Goal: Information Seeking & Learning: Check status

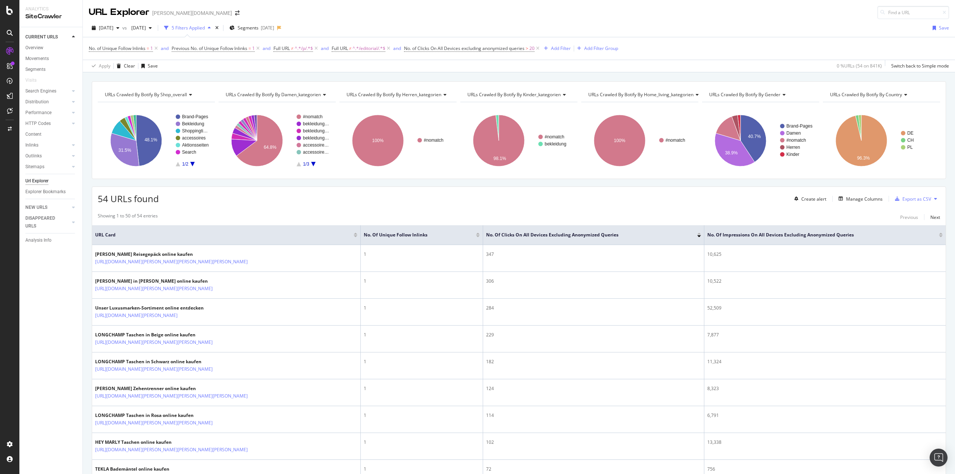
click at [355, 237] on div at bounding box center [356, 236] width 4 height 2
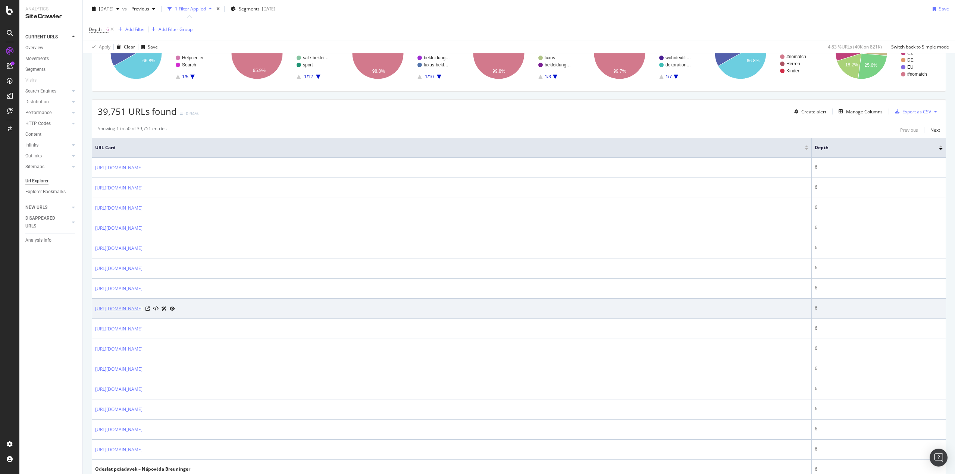
scroll to position [298, 0]
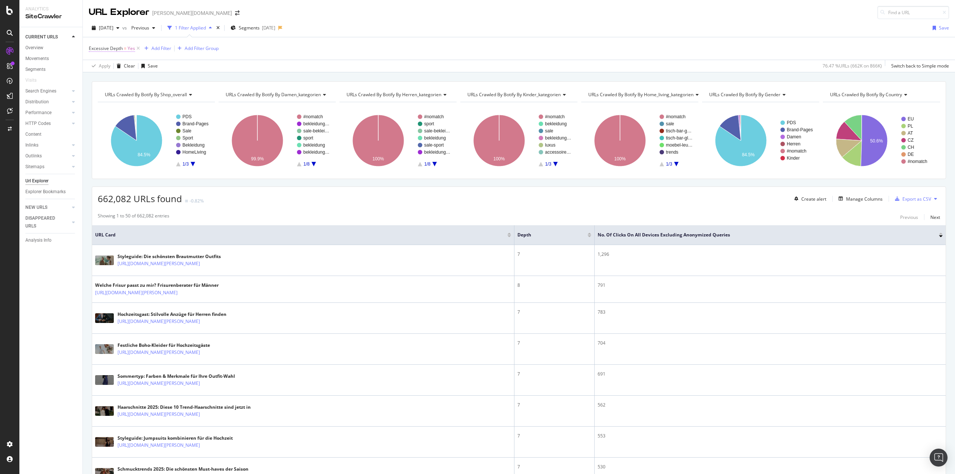
click at [119, 48] on span "Excessive Depth" at bounding box center [106, 48] width 34 height 6
click at [272, 58] on div "Excessive Depth = Yes Add Filter Add Filter Group" at bounding box center [519, 48] width 860 height 22
click at [590, 235] on div at bounding box center [590, 236] width 4 height 2
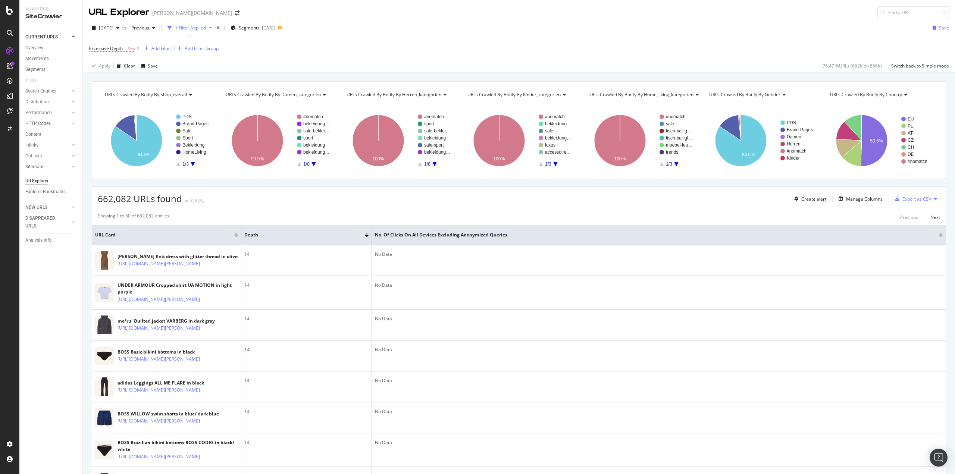
click at [368, 234] on div at bounding box center [367, 234] width 4 height 2
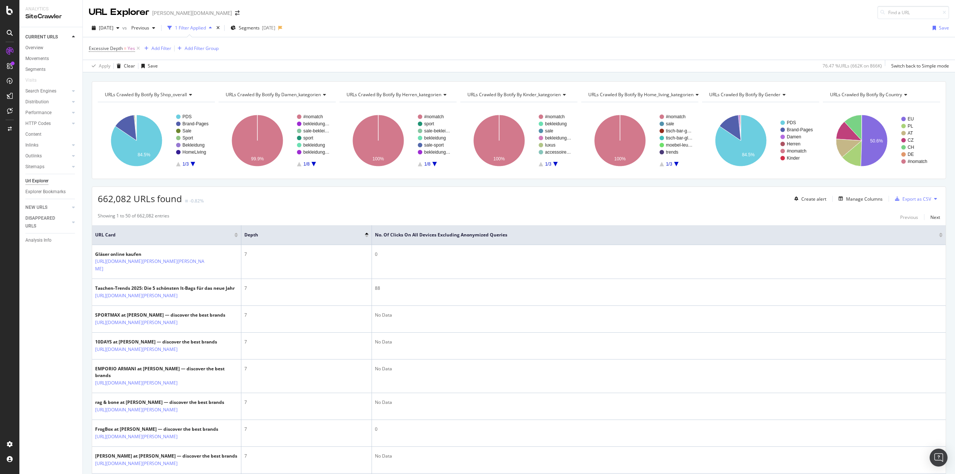
click at [939, 236] on div at bounding box center [941, 236] width 4 height 2
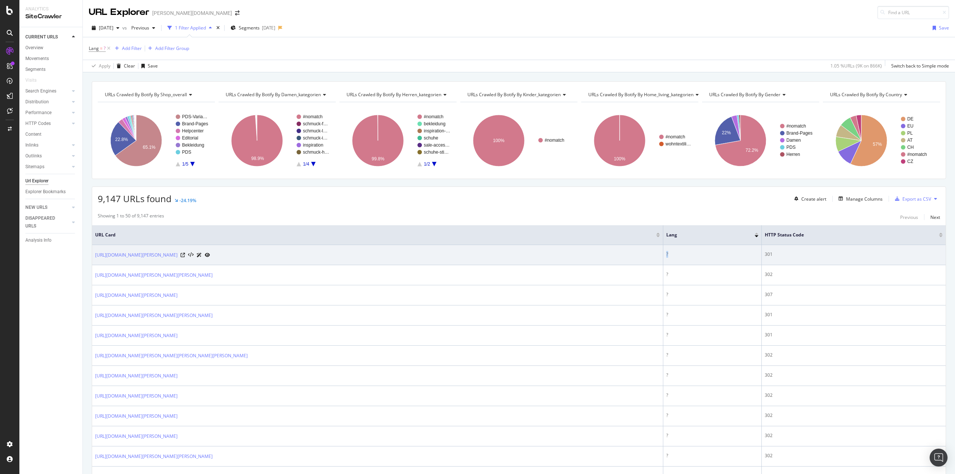
drag, startPoint x: 668, startPoint y: 255, endPoint x: 661, endPoint y: 256, distance: 6.7
click at [663, 256] on td "?" at bounding box center [712, 255] width 98 height 20
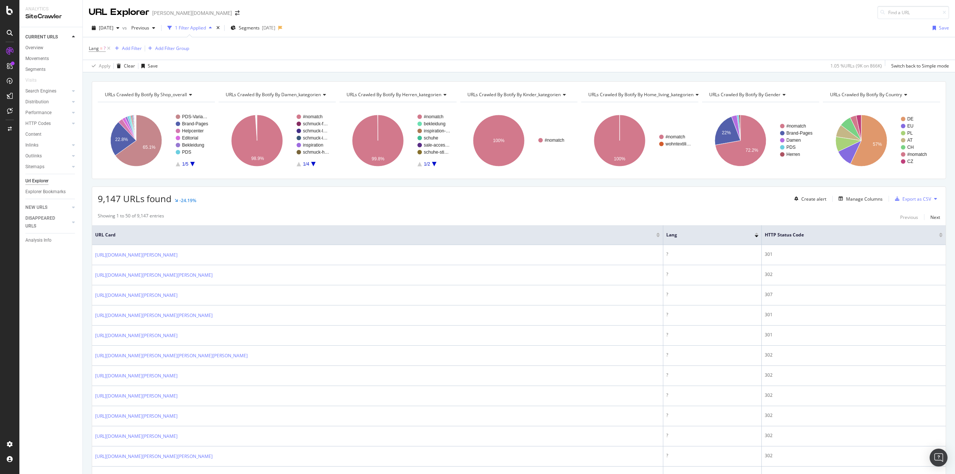
drag, startPoint x: 632, startPoint y: 204, endPoint x: 623, endPoint y: 203, distance: 9.0
click at [623, 203] on div "9,147 URLs found -24.19% Create alert Manage Columns Export as CSV" at bounding box center [519, 196] width 854 height 18
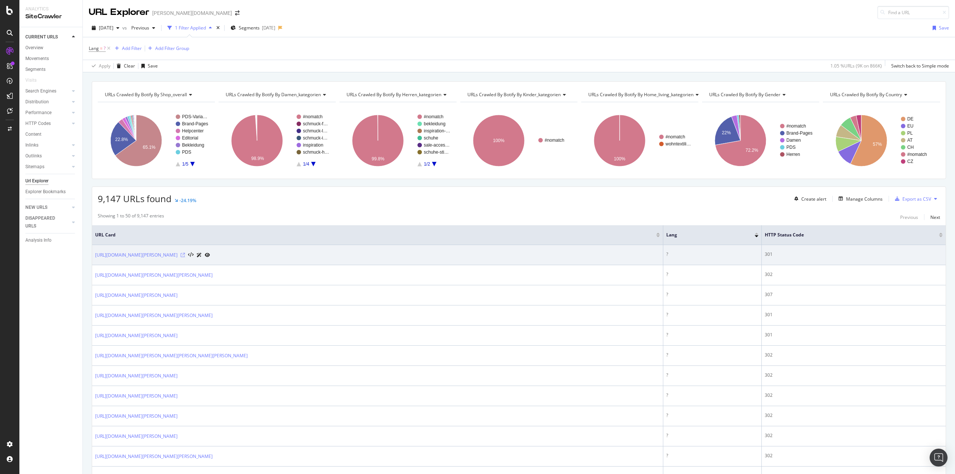
click at [185, 256] on icon at bounding box center [183, 255] width 4 height 4
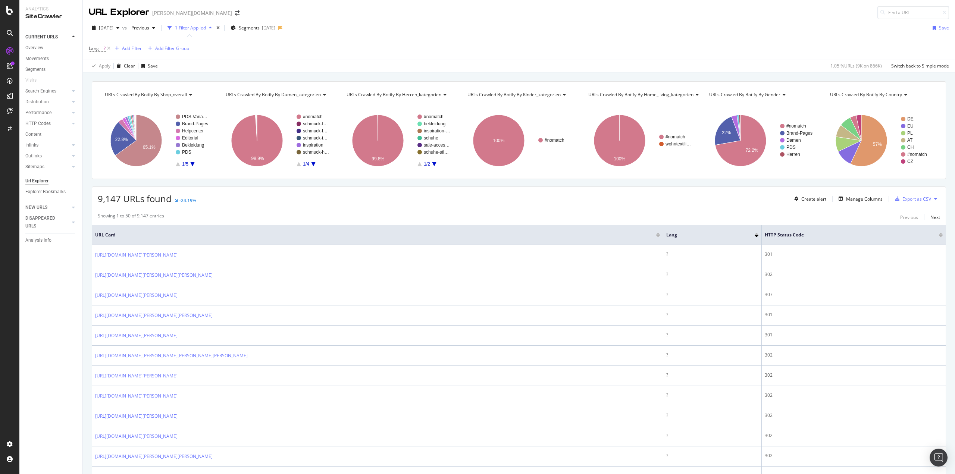
drag, startPoint x: 371, startPoint y: 322, endPoint x: 575, endPoint y: 210, distance: 233.1
click at [191, 93] on icon at bounding box center [189, 95] width 5 height 4
type input "status"
click at [154, 135] on span "HTTP Status Codes Distribution" at bounding box center [141, 132] width 65 height 7
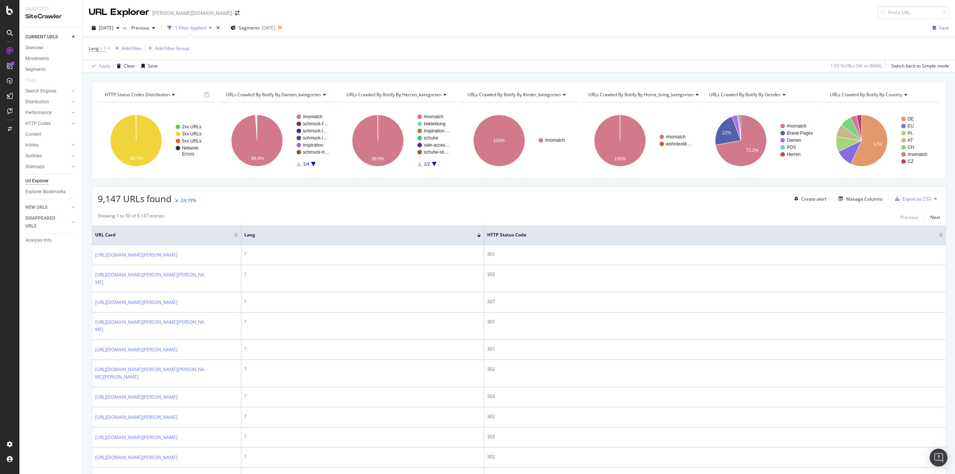
click at [167, 94] on span "HTTP Status Codes Distribution" at bounding box center [137, 94] width 65 height 6
type input "status"
click at [152, 141] on span "URLs by Depth and HTTP Status Code" at bounding box center [148, 141] width 78 height 7
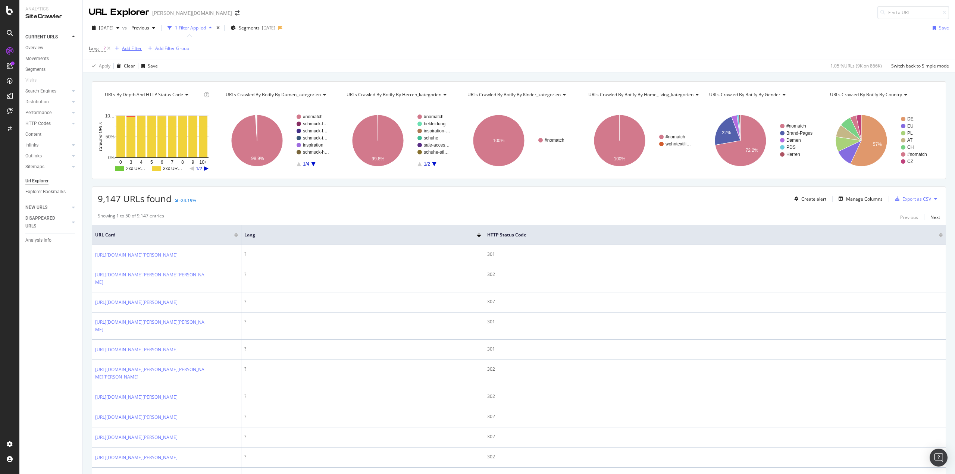
click at [128, 48] on div "Add Filter" at bounding box center [132, 48] width 20 height 6
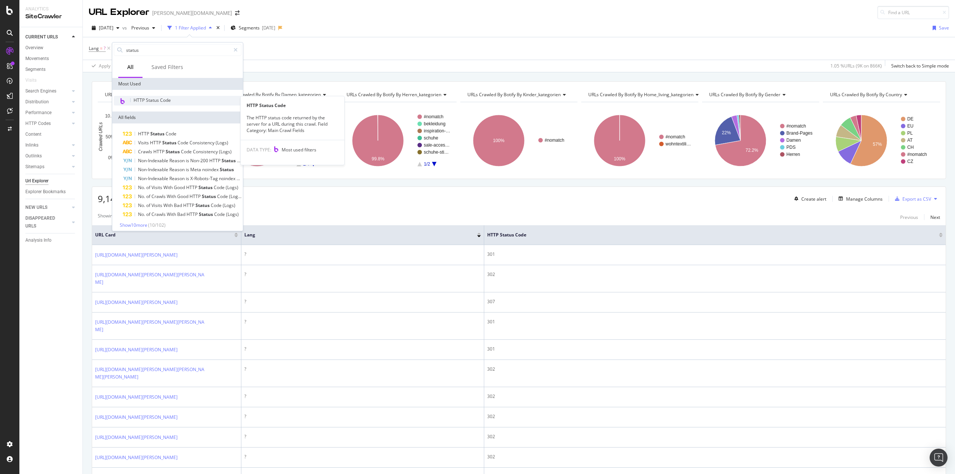
type input "status"
click at [167, 98] on span "HTTP Status Code" at bounding box center [152, 100] width 37 height 6
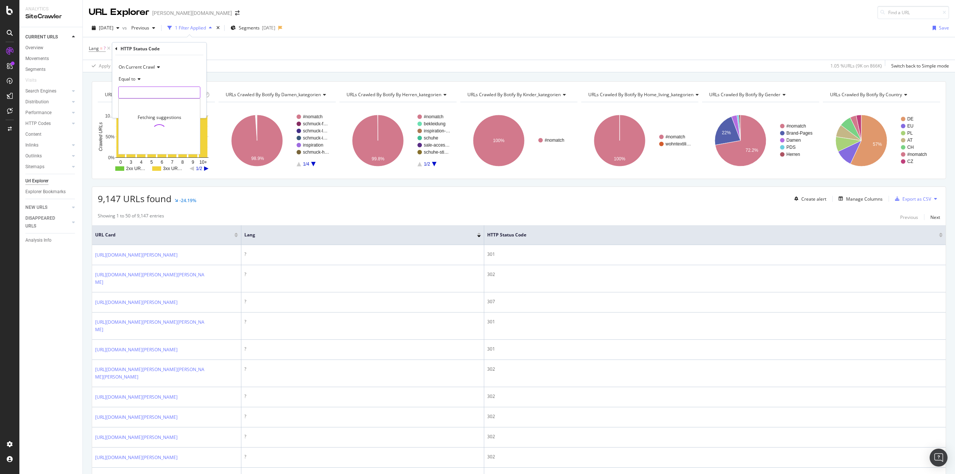
click at [134, 91] on input "number" at bounding box center [159, 93] width 82 height 12
click at [150, 104] on span "309" at bounding box center [148, 102] width 55 height 6
type input "309"
click at [190, 111] on div "Apply" at bounding box center [195, 108] width 12 height 6
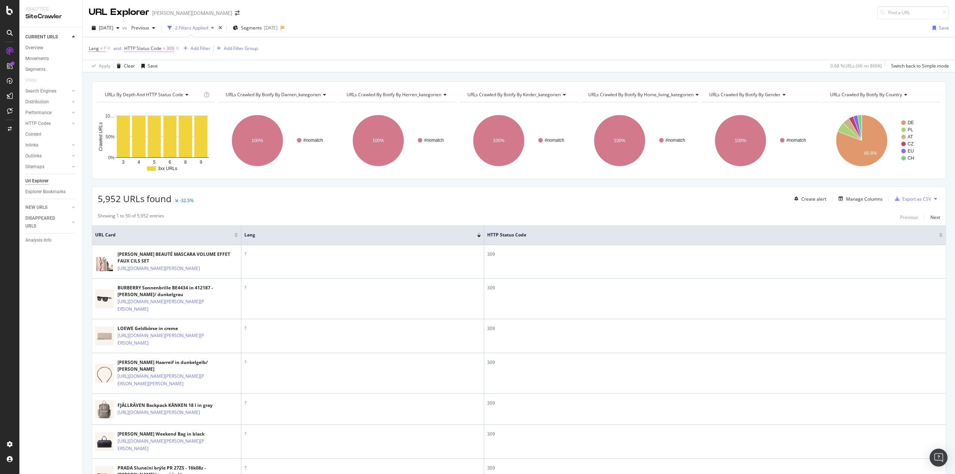
click at [158, 49] on span "HTTP Status Code" at bounding box center [142, 48] width 37 height 6
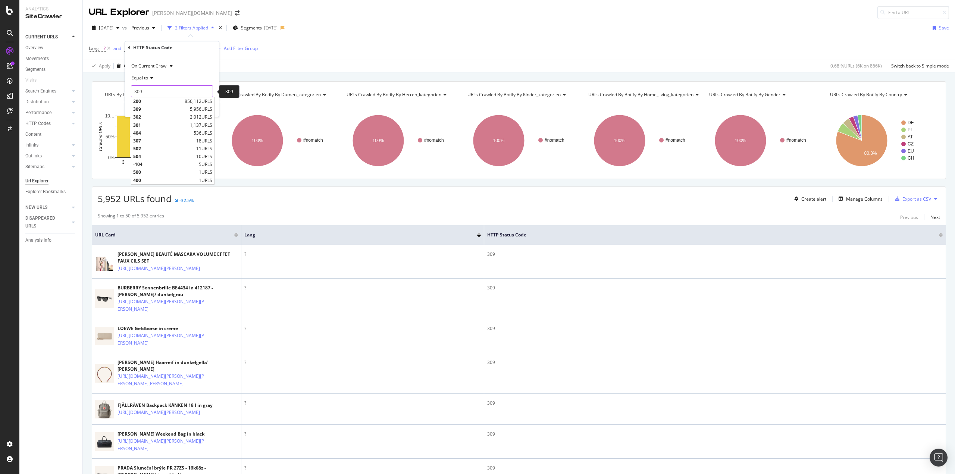
click at [154, 90] on input "309" at bounding box center [172, 91] width 82 height 12
drag, startPoint x: 155, startPoint y: 93, endPoint x: 112, endPoint y: 93, distance: 43.3
click at [112, 93] on body "Analytics SiteCrawler CURRENT URLS Overview Movements Segments Visits Search En…" at bounding box center [477, 237] width 955 height 474
click at [165, 125] on span "307" at bounding box center [163, 125] width 61 height 6
type input "307"
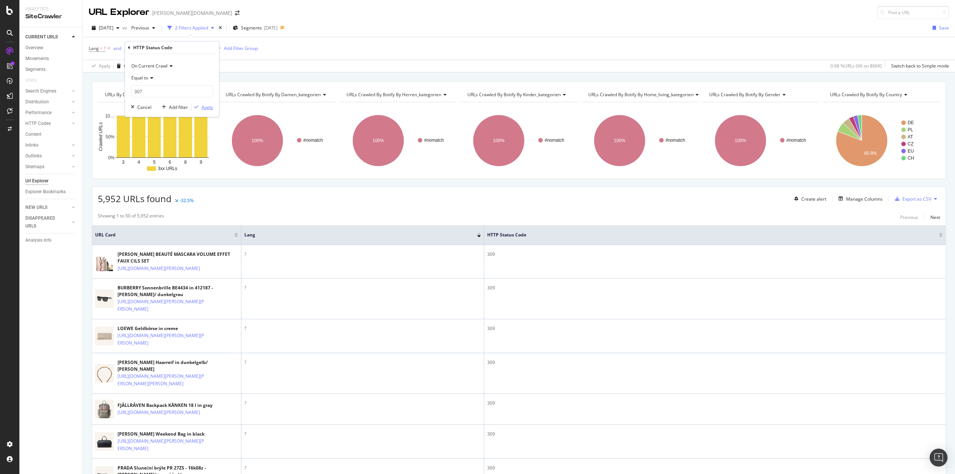
click at [213, 107] on div "Apply" at bounding box center [207, 107] width 12 height 6
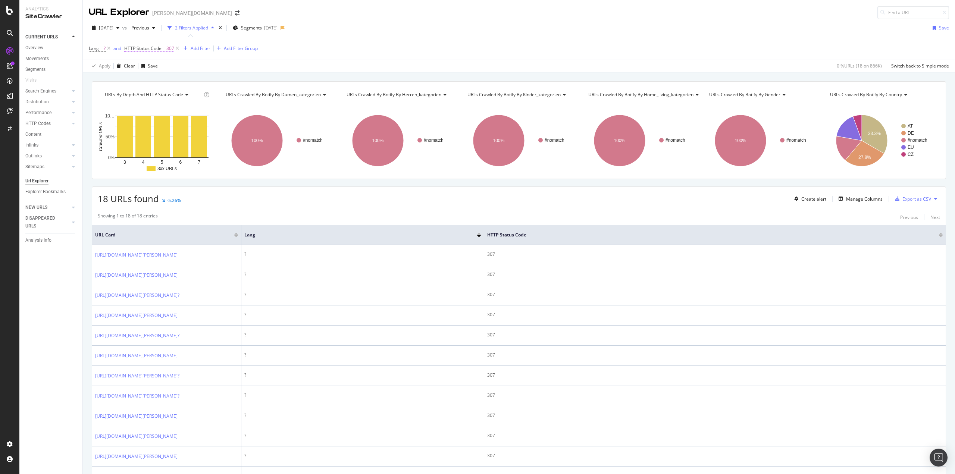
click at [164, 51] on span "HTTP Status Code = 307" at bounding box center [149, 48] width 50 height 7
click at [169, 84] on div "Equal to 307 307" at bounding box center [172, 84] width 82 height 25
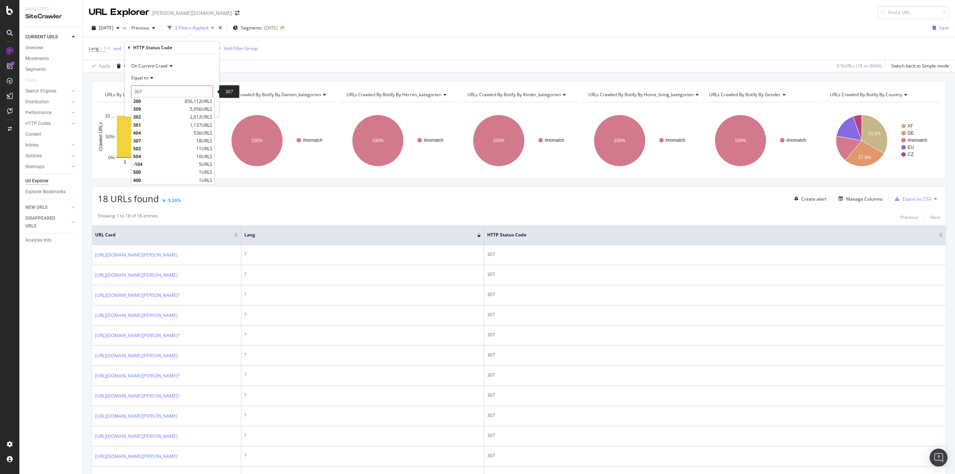
click at [167, 90] on input "307" at bounding box center [172, 91] width 82 height 12
click at [147, 78] on span "Equal to" at bounding box center [139, 78] width 17 height 6
click at [198, 72] on div "On Current Crawl Equal to Equal to Not Equal to Less than Less than or equal to…" at bounding box center [172, 78] width 82 height 37
click at [194, 75] on div "Equal to" at bounding box center [172, 78] width 82 height 12
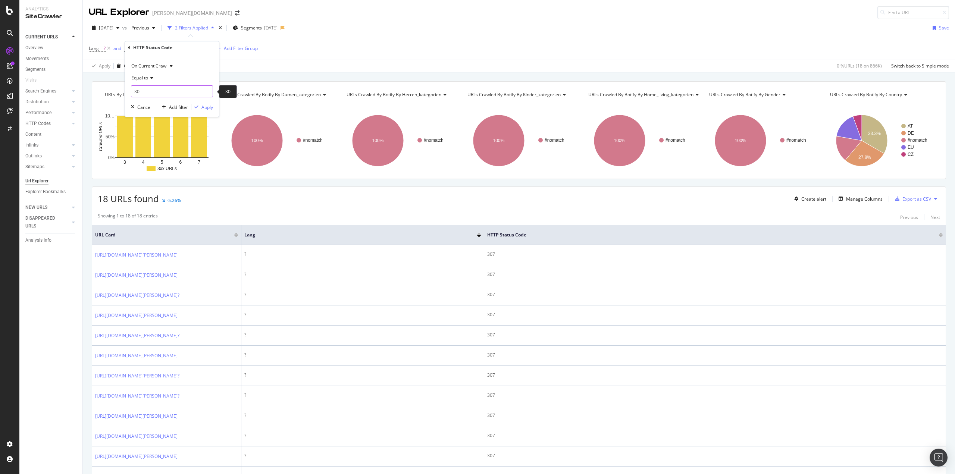
click at [166, 93] on input "30" at bounding box center [172, 91] width 82 height 12
click at [154, 107] on span "302" at bounding box center [160, 109] width 55 height 6
type input "302"
click at [204, 109] on div "Apply" at bounding box center [207, 107] width 12 height 6
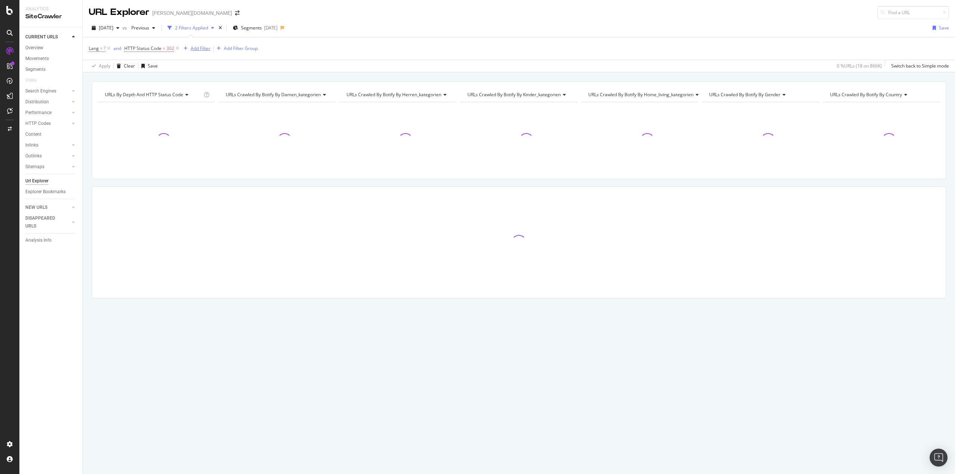
click at [193, 47] on div "Add Filter" at bounding box center [201, 48] width 20 height 6
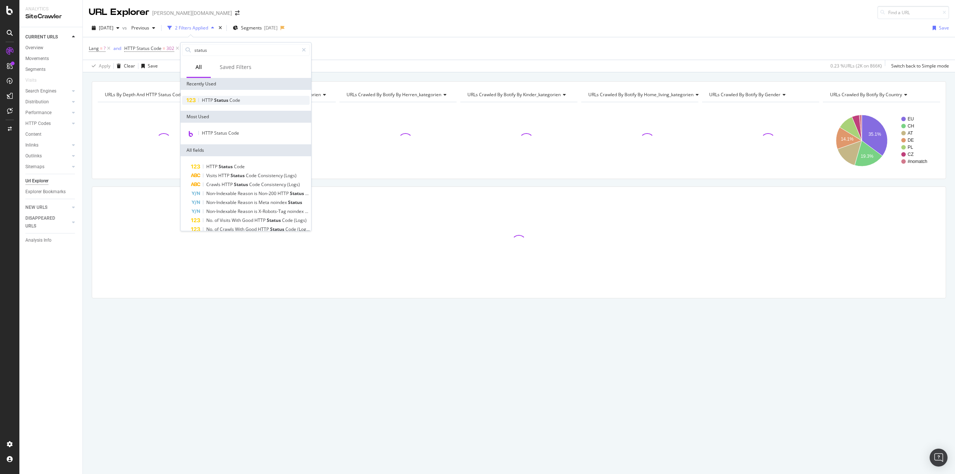
click at [217, 101] on span "Status" at bounding box center [221, 100] width 15 height 6
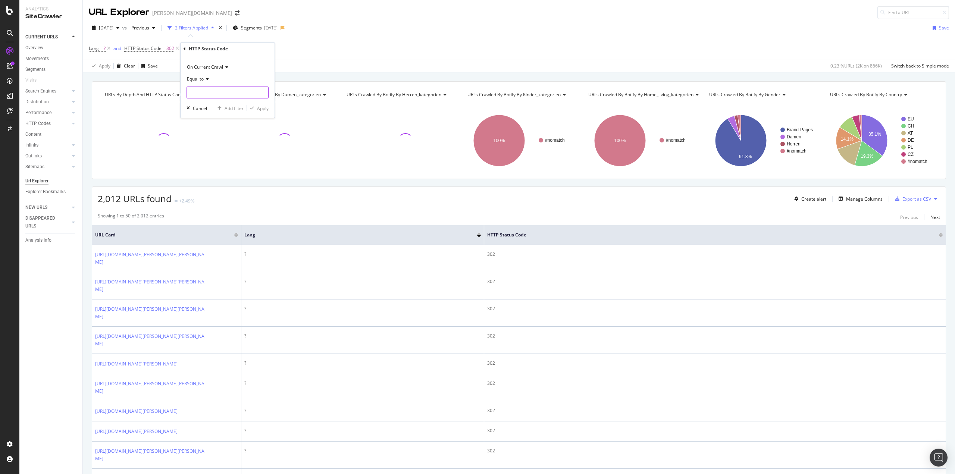
click at [205, 93] on input "number" at bounding box center [228, 93] width 82 height 12
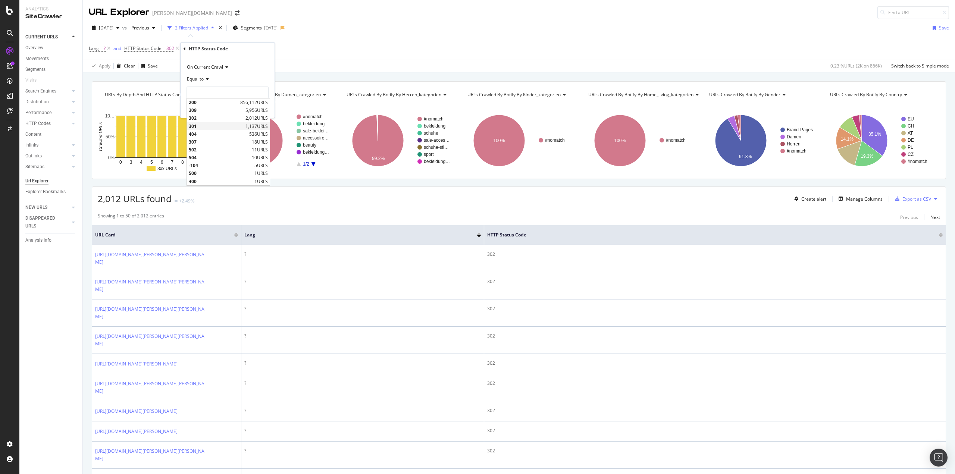
click at [201, 122] on div "301 1,137 URLS" at bounding box center [228, 126] width 83 height 8
type input "301"
click at [259, 108] on div "Apply" at bounding box center [263, 108] width 12 height 6
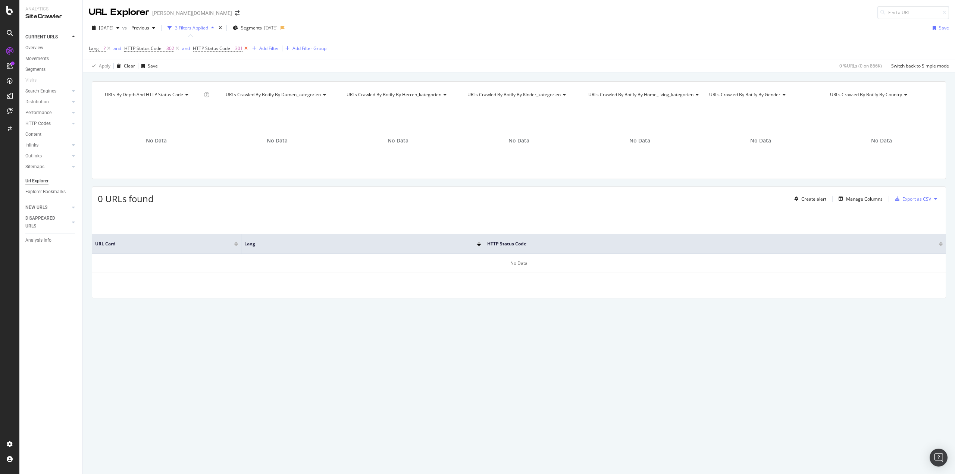
click at [244, 51] on icon at bounding box center [246, 48] width 6 height 7
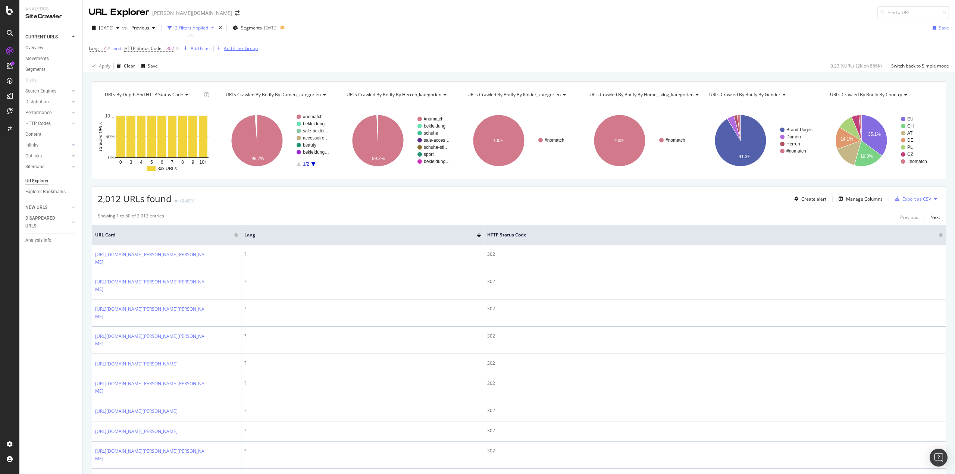
click at [231, 47] on div "Add Filter Group" at bounding box center [241, 48] width 34 height 6
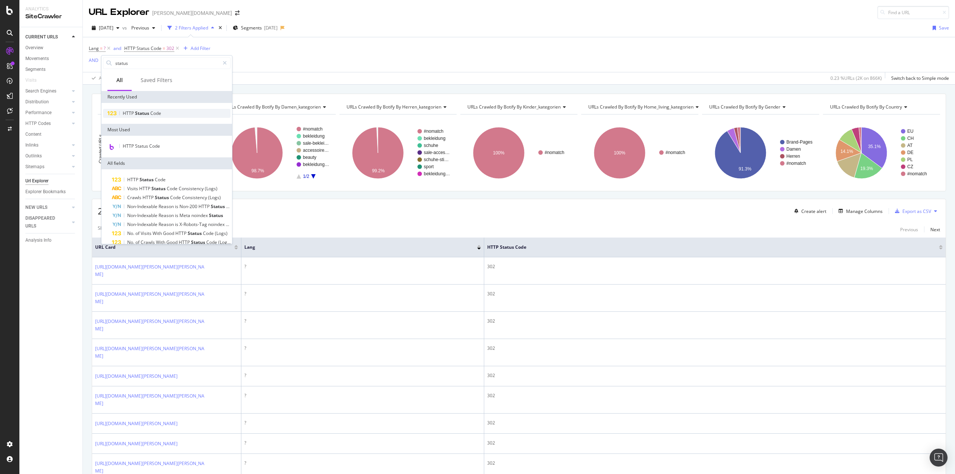
click at [146, 115] on span "Status" at bounding box center [142, 113] width 15 height 6
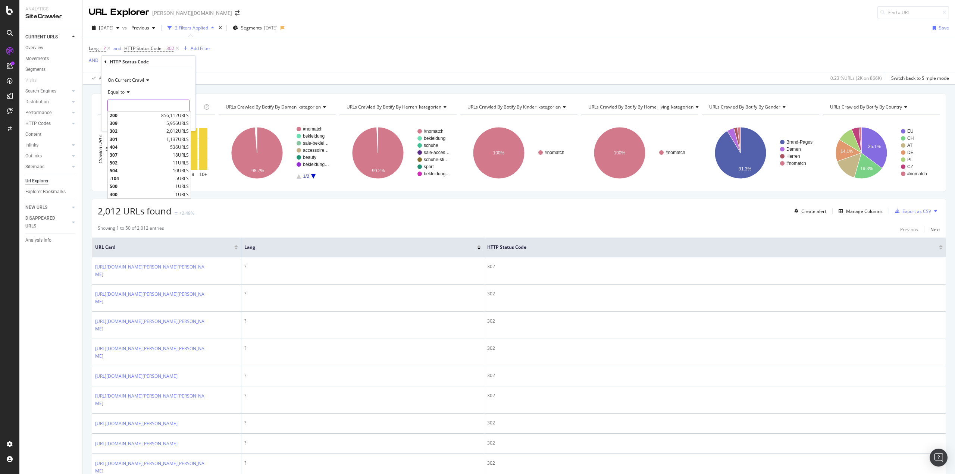
click at [141, 105] on input "number" at bounding box center [148, 106] width 82 height 12
click at [121, 139] on span "301" at bounding box center [137, 139] width 55 height 6
type input "301"
click at [176, 124] on div "button" at bounding box center [173, 121] width 10 height 4
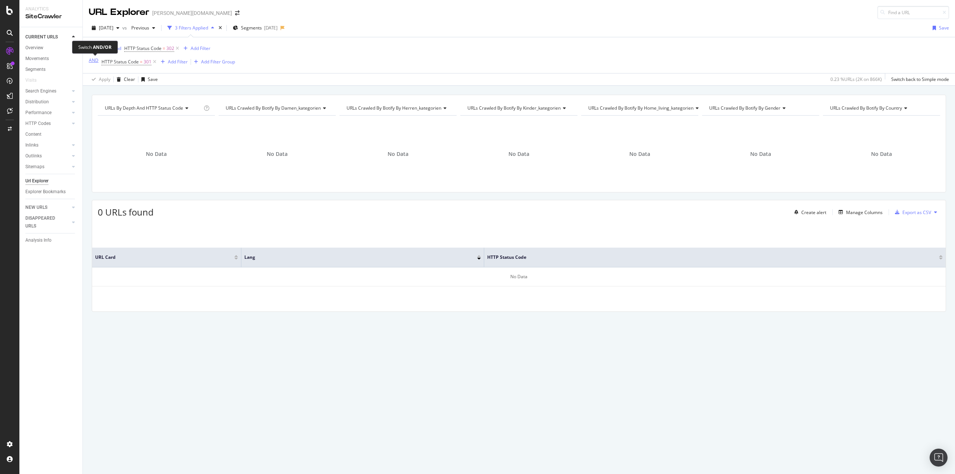
click at [93, 59] on div "AND" at bounding box center [94, 60] width 10 height 6
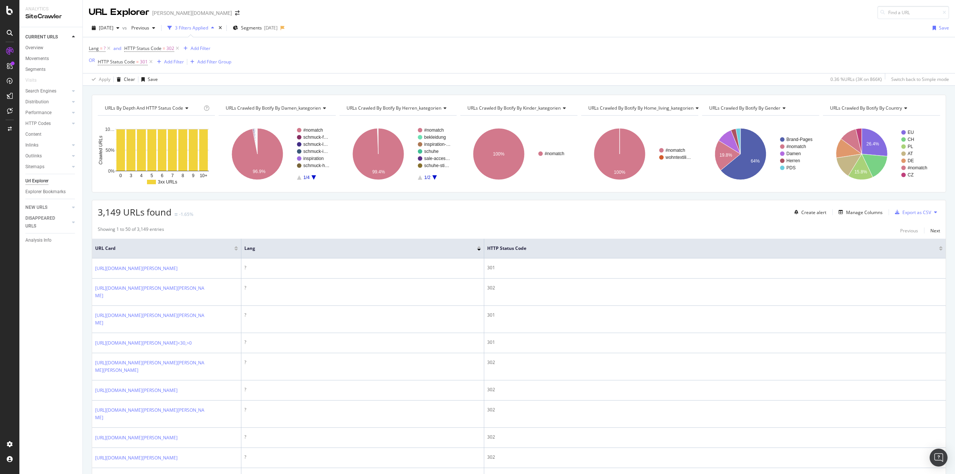
click at [309, 109] on span "URLs Crawled By Botify By damen_kategorien" at bounding box center [273, 108] width 95 height 6
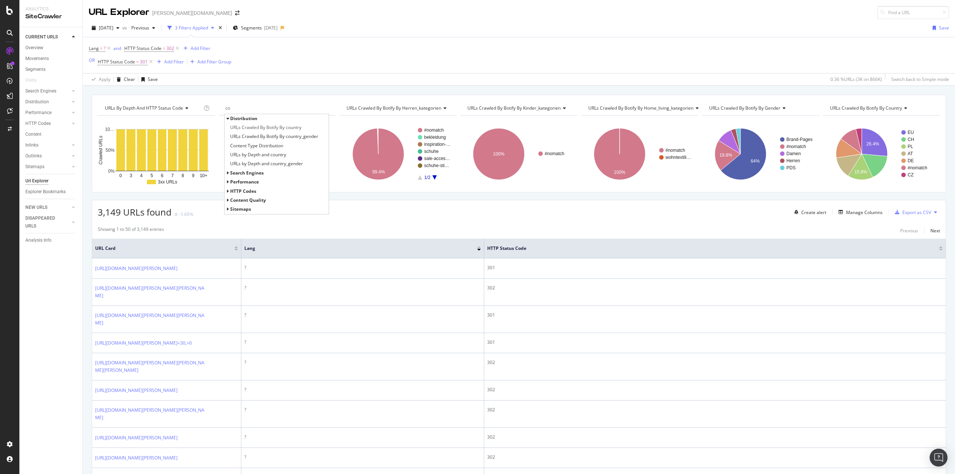
type input "c"
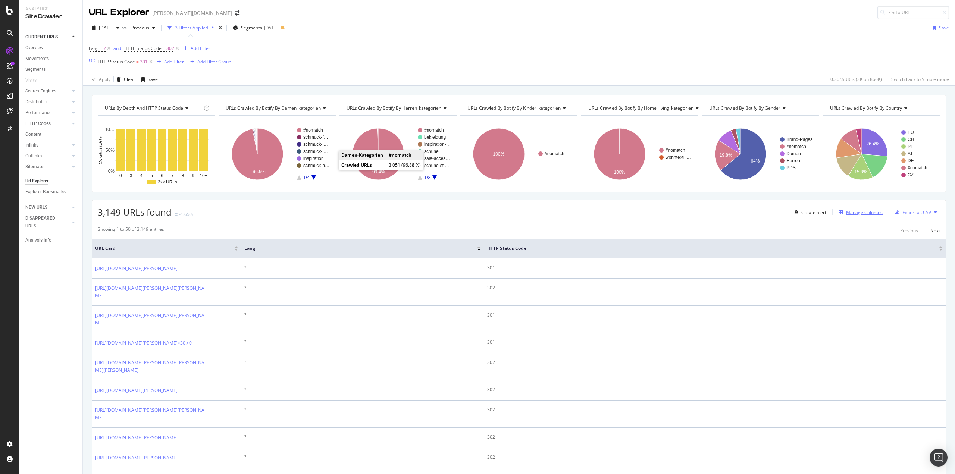
click at [864, 211] on div "Manage Columns" at bounding box center [864, 212] width 37 height 6
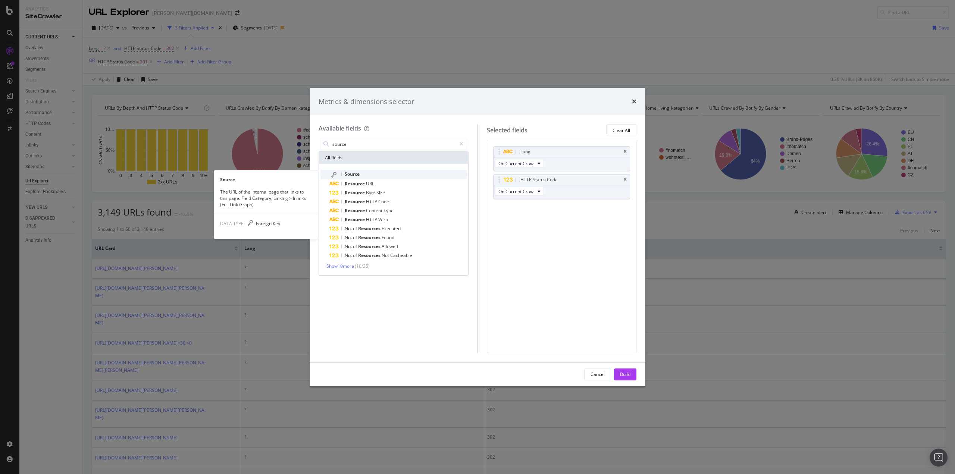
type input "source"
click at [375, 179] on div "Source" at bounding box center [397, 175] width 137 height 10
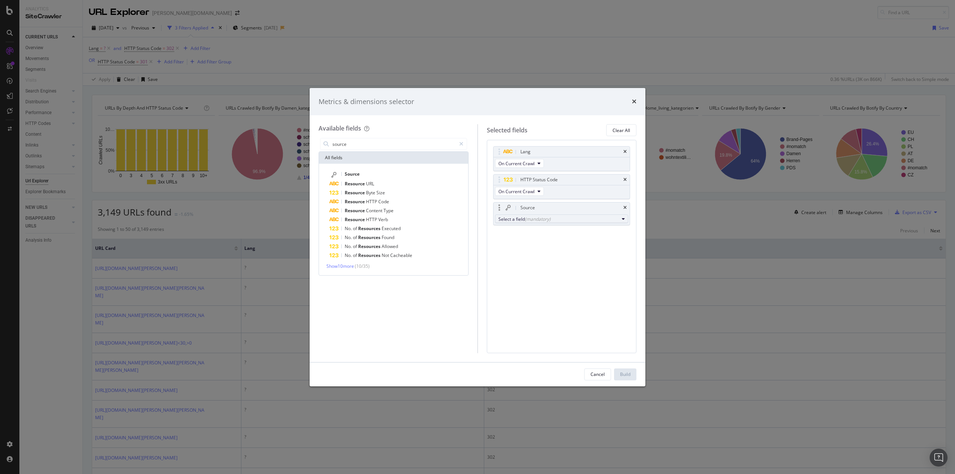
click at [523, 220] on div "Select a field (mandatory)" at bounding box center [558, 219] width 121 height 6
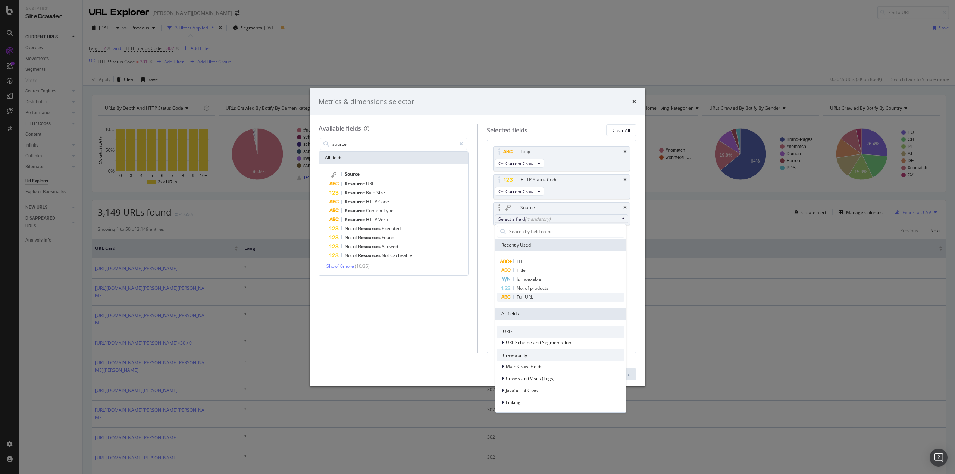
click at [537, 295] on span "Full URL" at bounding box center [561, 297] width 128 height 9
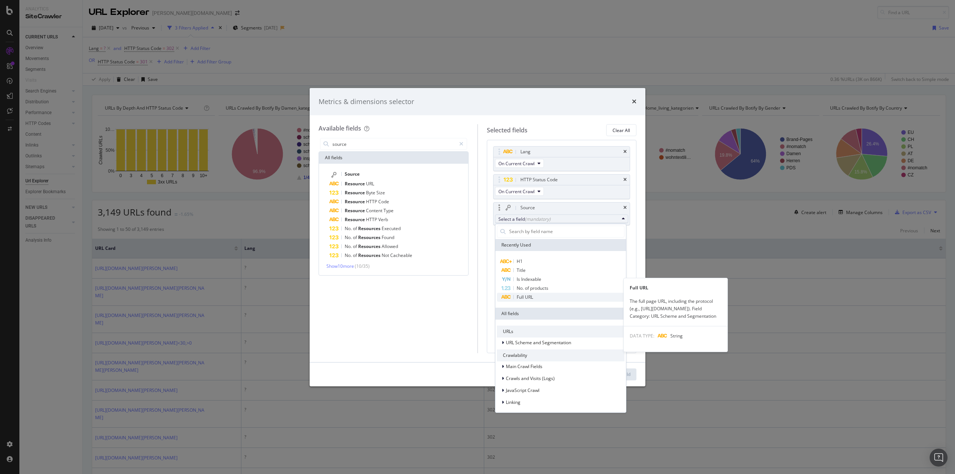
click at [525, 298] on span "Full URL" at bounding box center [525, 297] width 16 height 6
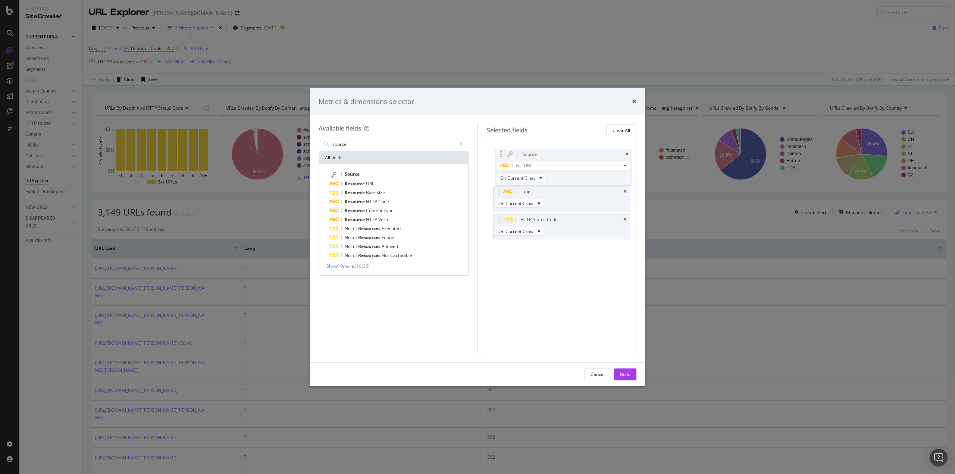
drag, startPoint x: 500, startPoint y: 210, endPoint x: 501, endPoint y: 155, distance: 54.5
click at [501, 155] on body "Analytics SiteCrawler CURRENT URLS Overview Movements Segments Visits Search En…" at bounding box center [477, 237] width 955 height 474
click at [625, 376] on div "Build" at bounding box center [625, 374] width 10 height 6
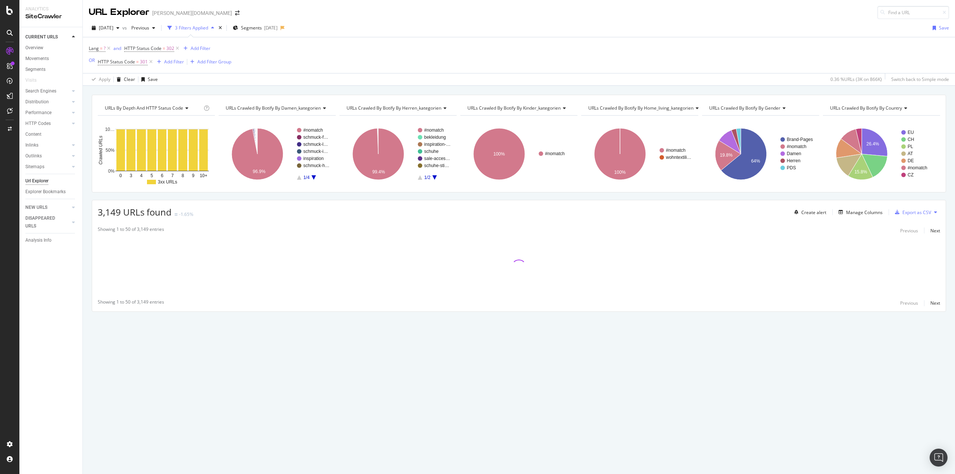
drag, startPoint x: 330, startPoint y: 327, endPoint x: 91, endPoint y: 286, distance: 242.4
click at [91, 286] on div "URLs by Depth and HTTP Status Code Chart (by Value) Chart (by Percentage) Table…" at bounding box center [519, 216] width 872 height 243
click at [87, 257] on div "URLs by Depth and HTTP Status Code Chart (by Value) Chart (by Percentage) Table…" at bounding box center [519, 216] width 872 height 243
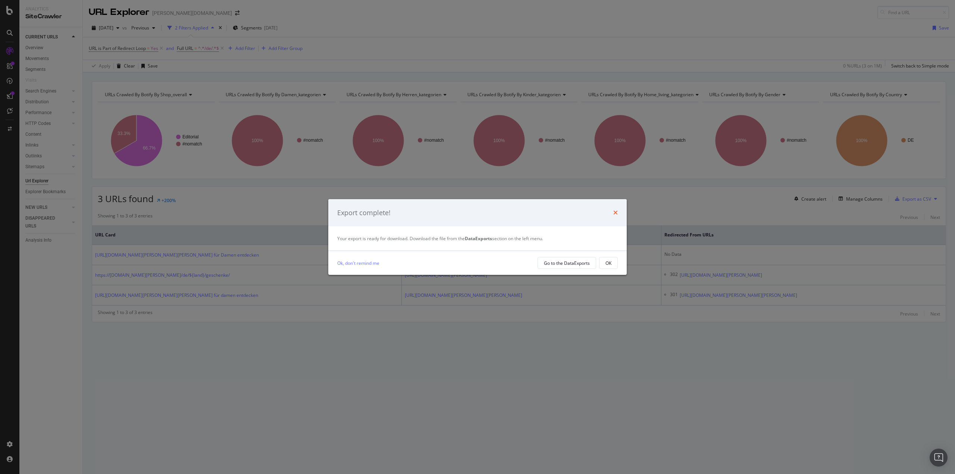
click at [615, 213] on icon "times" at bounding box center [615, 213] width 4 height 6
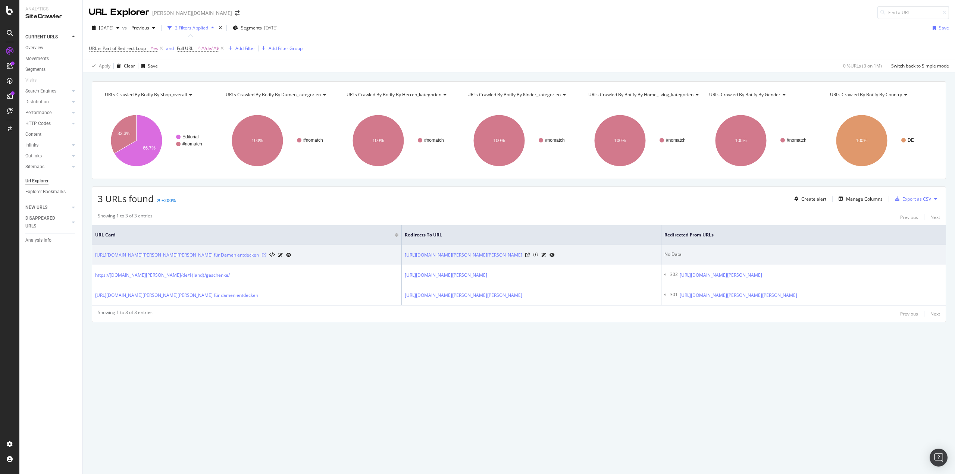
click at [266, 255] on icon at bounding box center [264, 255] width 4 height 4
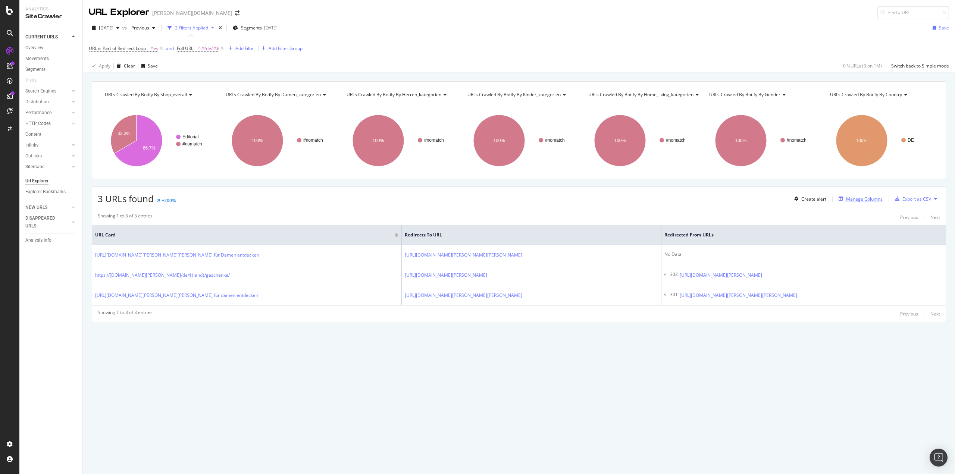
click at [866, 201] on div "Manage Columns" at bounding box center [864, 199] width 37 height 6
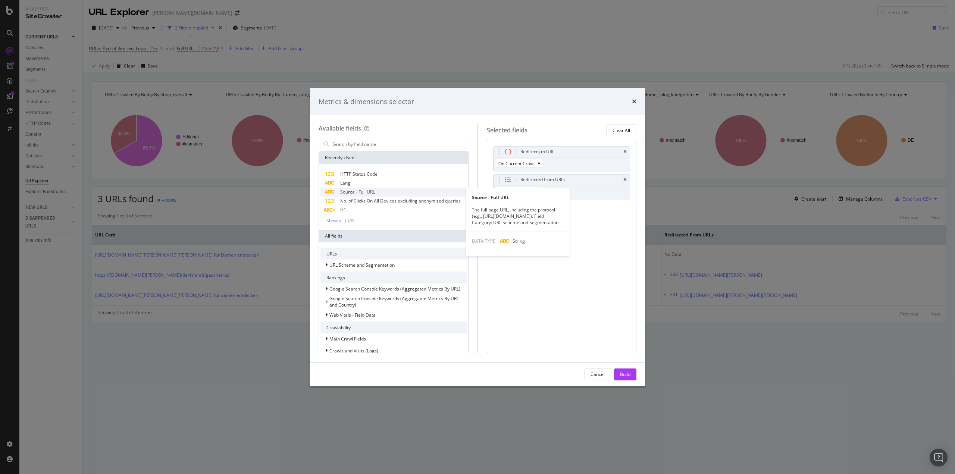
click at [371, 194] on span "Source - Full URL" at bounding box center [357, 192] width 35 height 6
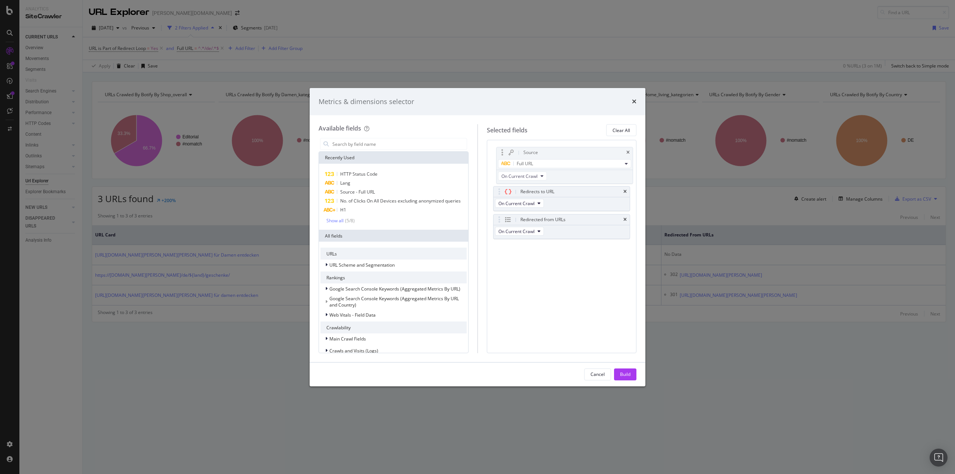
drag, startPoint x: 499, startPoint y: 207, endPoint x: 501, endPoint y: 144, distance: 63.9
click at [501, 144] on body "Analytics SiteCrawler CURRENT URLS Overview Movements Segments Visits Search En…" at bounding box center [477, 237] width 955 height 474
click at [627, 375] on div "Build" at bounding box center [625, 374] width 10 height 6
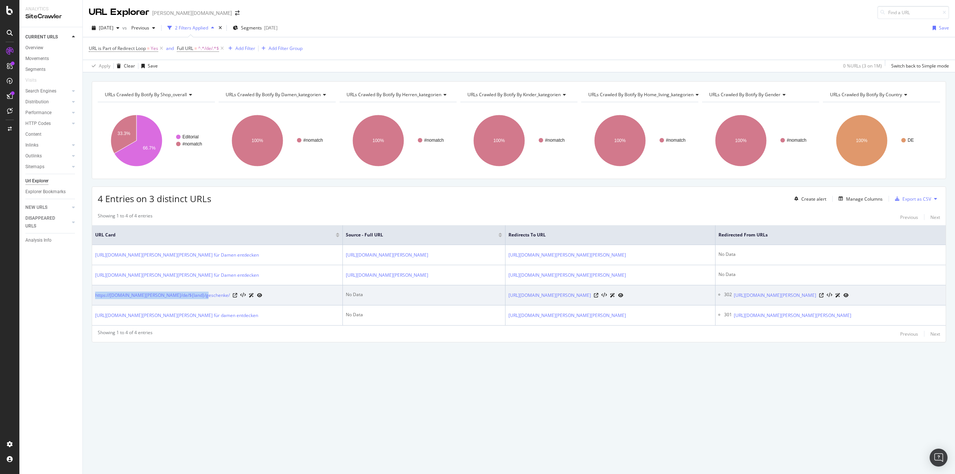
drag, startPoint x: 93, startPoint y: 309, endPoint x: 203, endPoint y: 313, distance: 109.8
click at [203, 306] on td "https://www.breuninger.com/de/${land}/geschenke/" at bounding box center [217, 295] width 251 height 20
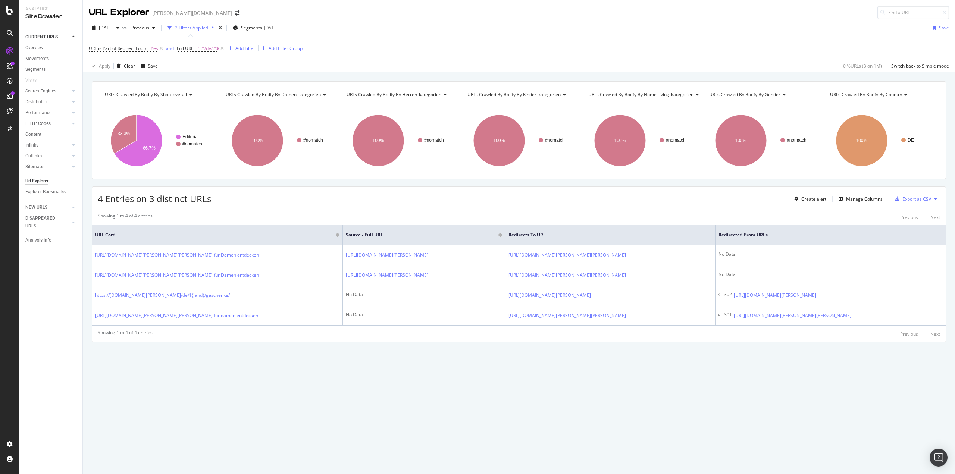
click at [56, 316] on div "CURRENT URLS Overview Movements Segments Visits Search Engines Top Charts Segme…" at bounding box center [50, 250] width 63 height 447
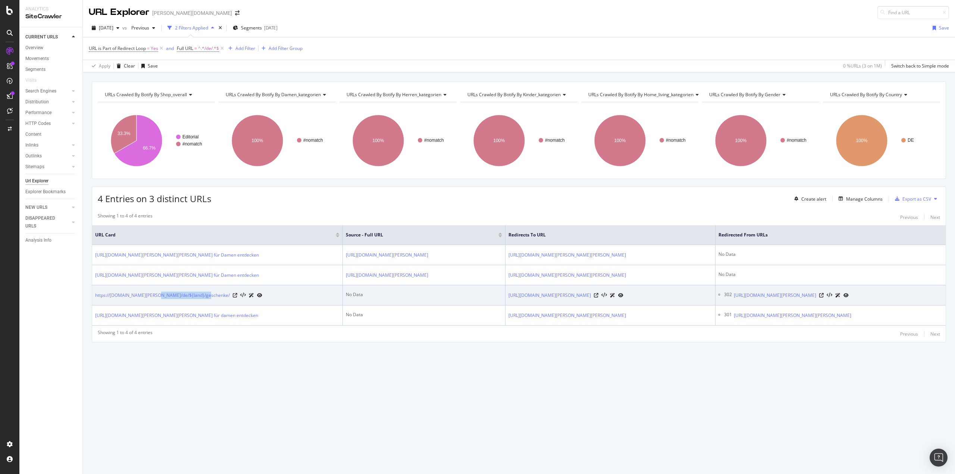
drag, startPoint x: 205, startPoint y: 310, endPoint x: 158, endPoint y: 318, distance: 47.7
click at [158, 306] on td "https://www.breuninger.com/de/${land}/geschenke/" at bounding box center [217, 295] width 251 height 20
copy link "de/${land}/geschenke/"
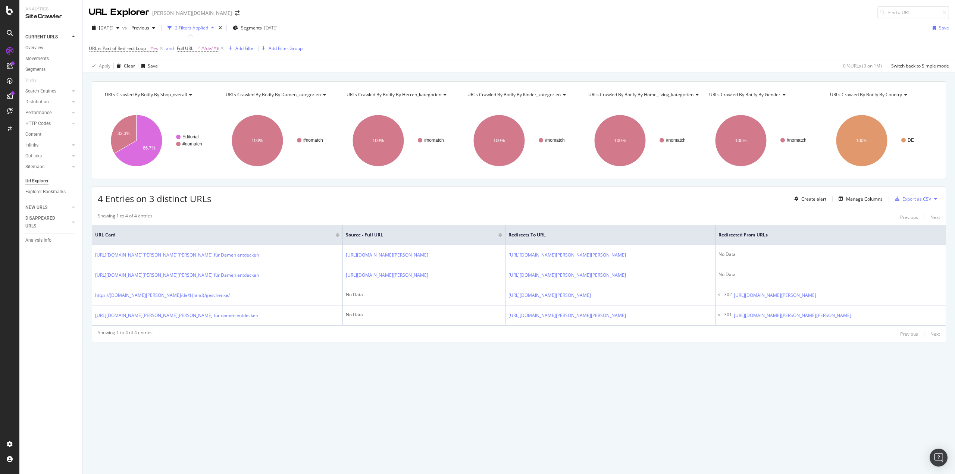
click at [331, 398] on div "URLs Crawled By Botify By shop_overall Chart (by Value) Table Expand Export as …" at bounding box center [519, 273] width 872 height 402
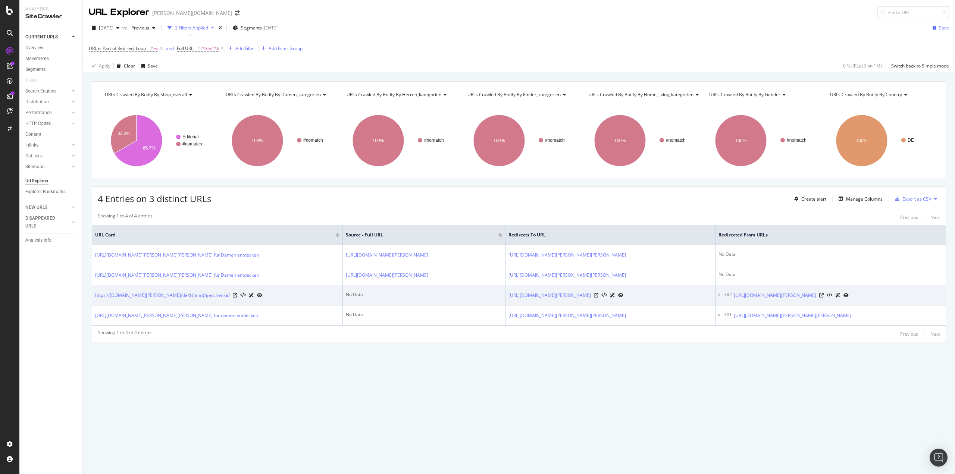
click at [250, 299] on div "https://www.breuninger.com/de/${land}/geschenke/" at bounding box center [217, 295] width 244 height 8
click at [180, 299] on link "https://www.breuninger.com/de/${land}/geschenke/" at bounding box center [162, 295] width 135 height 7
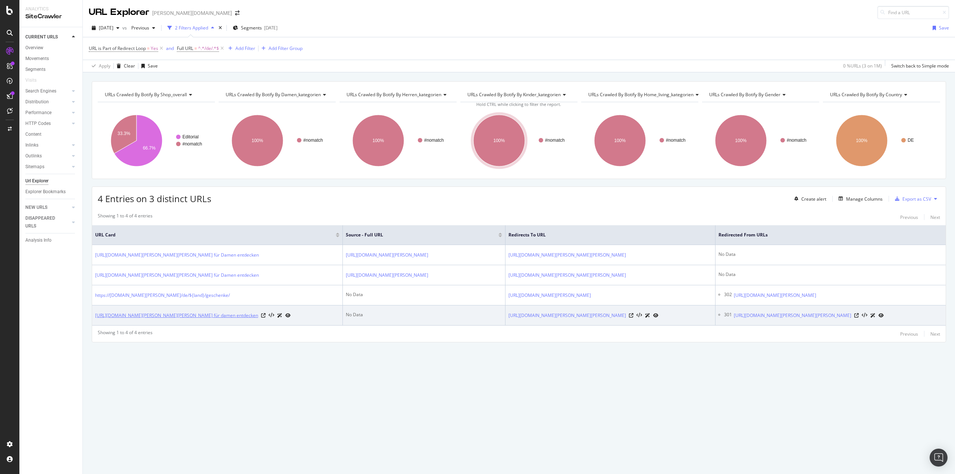
click at [244, 319] on link "https://www.breuninger.com/de/editorial/mode/modetrends-color-blocking/lila bla…" at bounding box center [176, 315] width 163 height 7
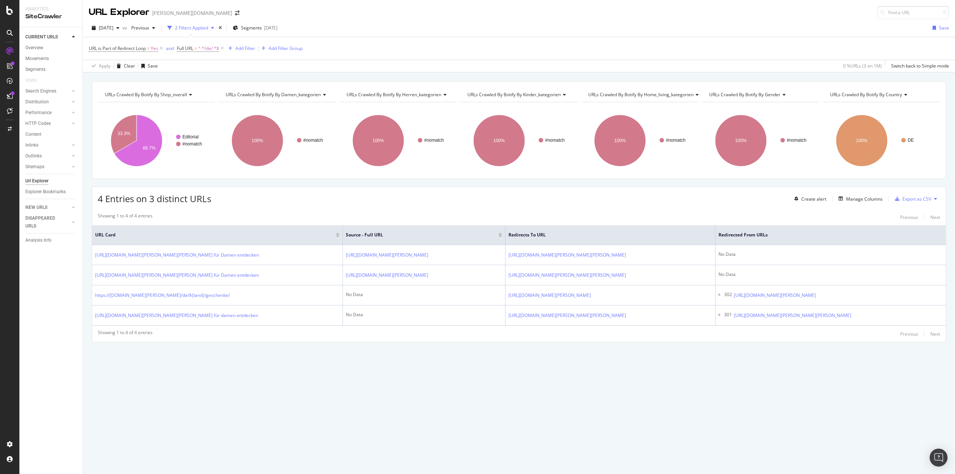
click at [87, 294] on div "URLs Crawled By Botify By shop_overall Chart (by Value) Table Expand Export as …" at bounding box center [519, 224] width 872 height 287
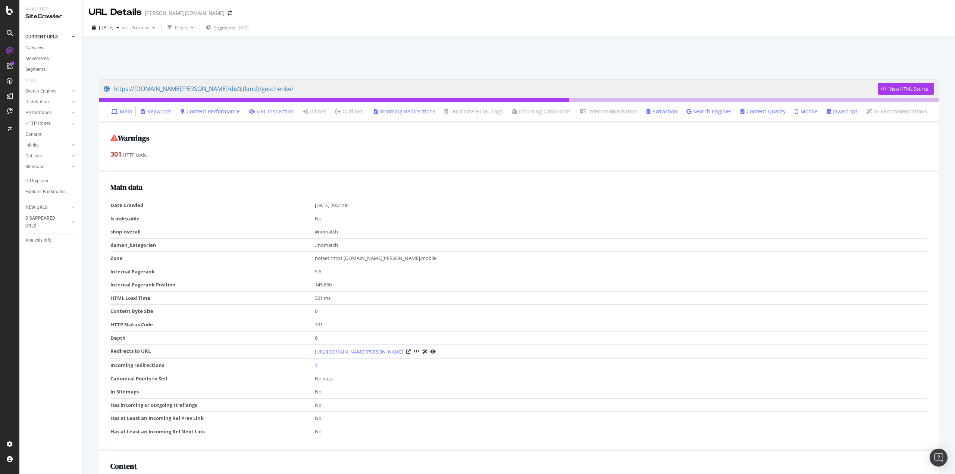
click at [397, 114] on link "Incoming Redirections" at bounding box center [403, 111] width 63 height 7
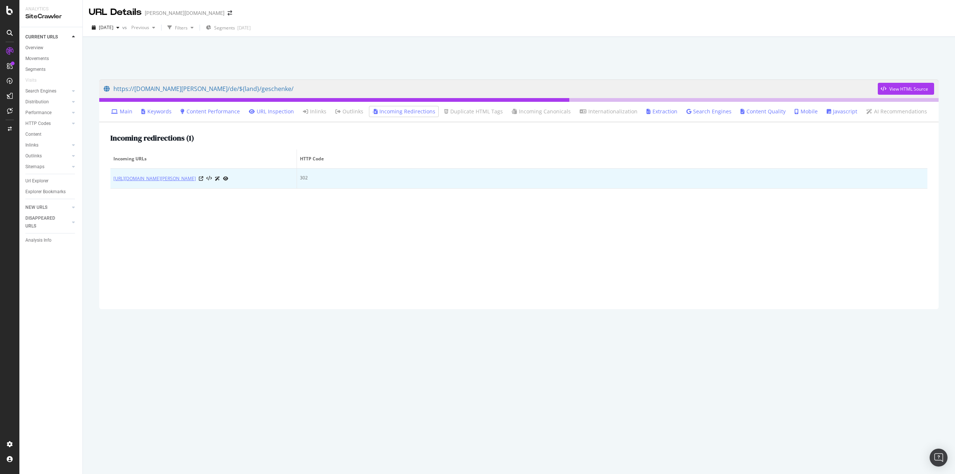
click at [183, 180] on link "https://www.breuninger.com/$%7Bland%7D/geschenke/" at bounding box center [154, 178] width 82 height 7
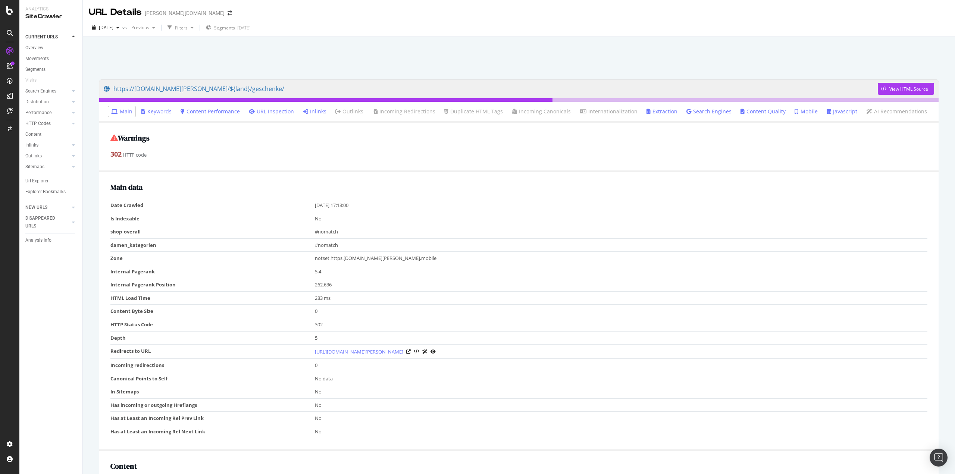
click at [320, 112] on link "Inlinks" at bounding box center [315, 111] width 24 height 7
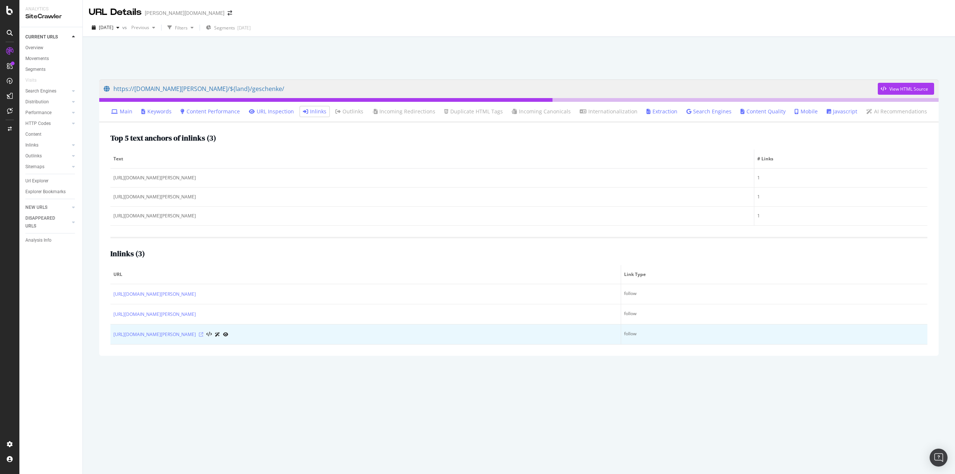
click at [203, 335] on icon at bounding box center [201, 334] width 4 height 4
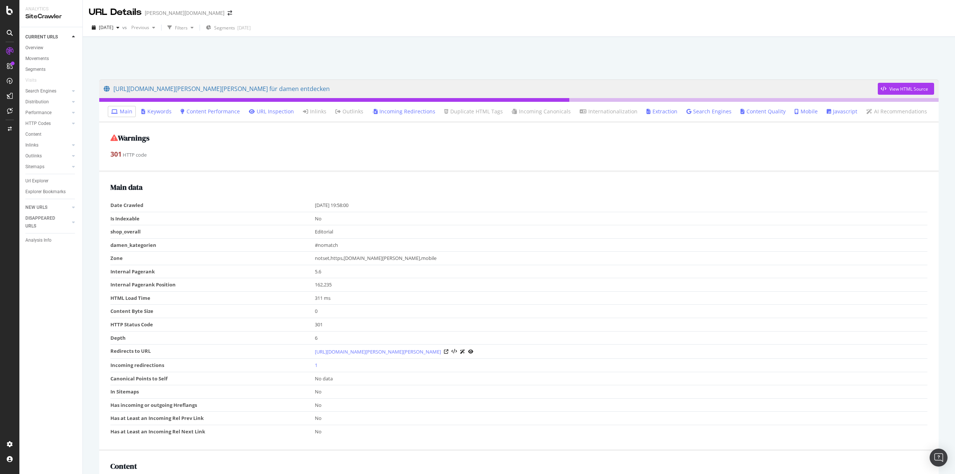
click at [396, 113] on link "Incoming Redirections" at bounding box center [403, 111] width 63 height 7
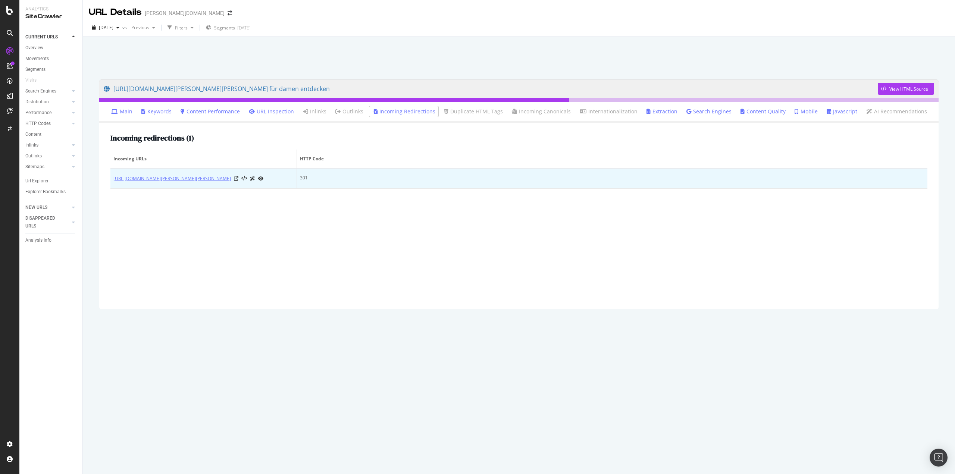
click at [201, 181] on link "[URL][DOMAIN_NAME][PERSON_NAME][PERSON_NAME]" at bounding box center [172, 178] width 118 height 7
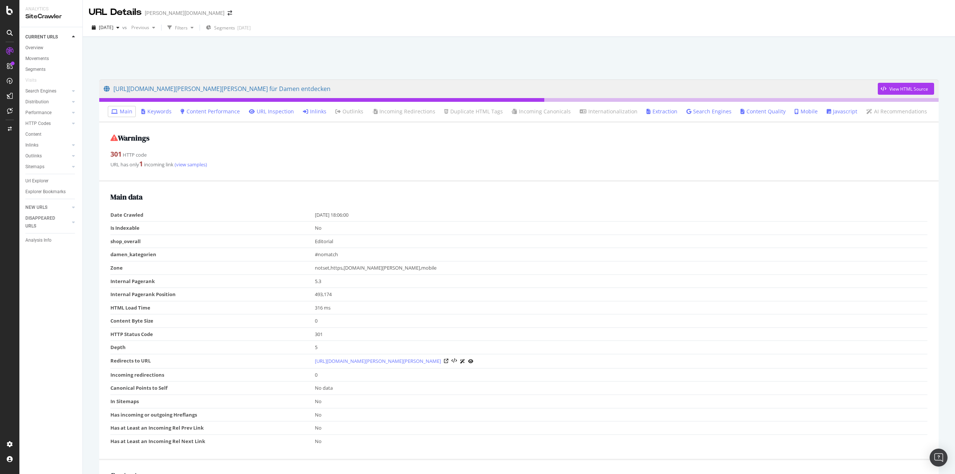
click at [321, 109] on link "Inlinks" at bounding box center [315, 111] width 24 height 7
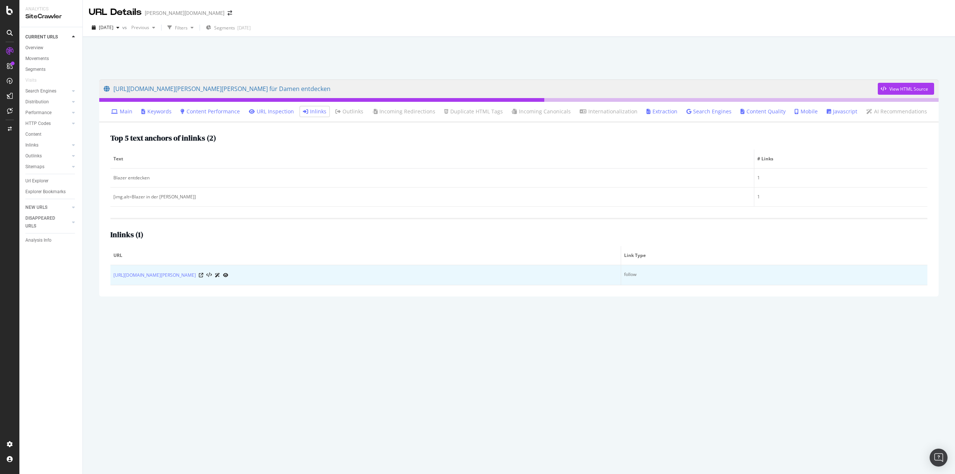
drag, startPoint x: 111, startPoint y: 275, endPoint x: 273, endPoint y: 282, distance: 162.1
click at [273, 282] on td "[URL][DOMAIN_NAME][PERSON_NAME]" at bounding box center [365, 275] width 511 height 20
copy link "[URL][DOMAIN_NAME][PERSON_NAME]"
